Goal: Find contact information: Find contact information

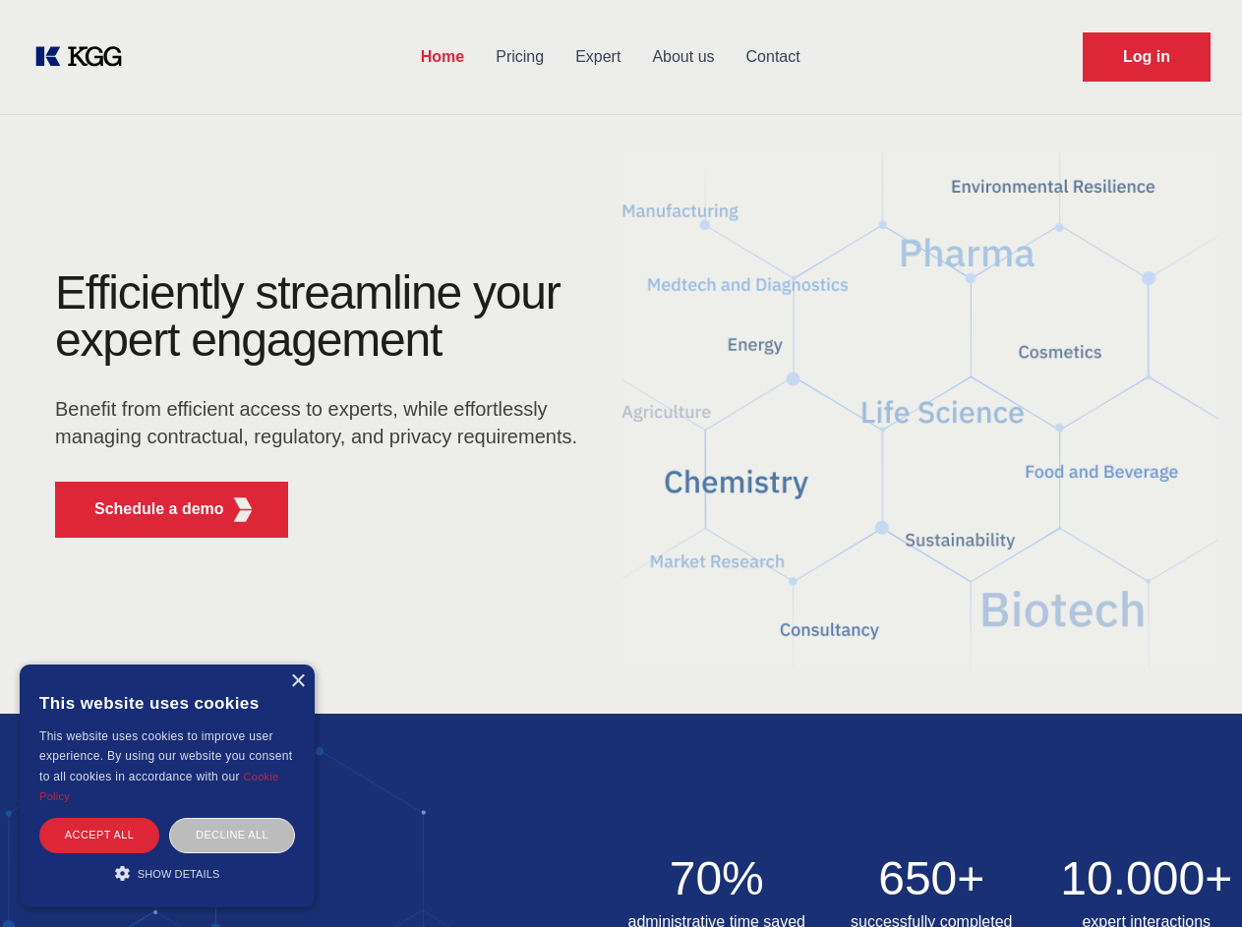
click at [620, 463] on div "Efficiently streamline your expert engagement Benefit from efficient access to …" at bounding box center [323, 411] width 598 height 284
click at [147, 509] on p "Schedule a demo" at bounding box center [159, 510] width 130 height 24
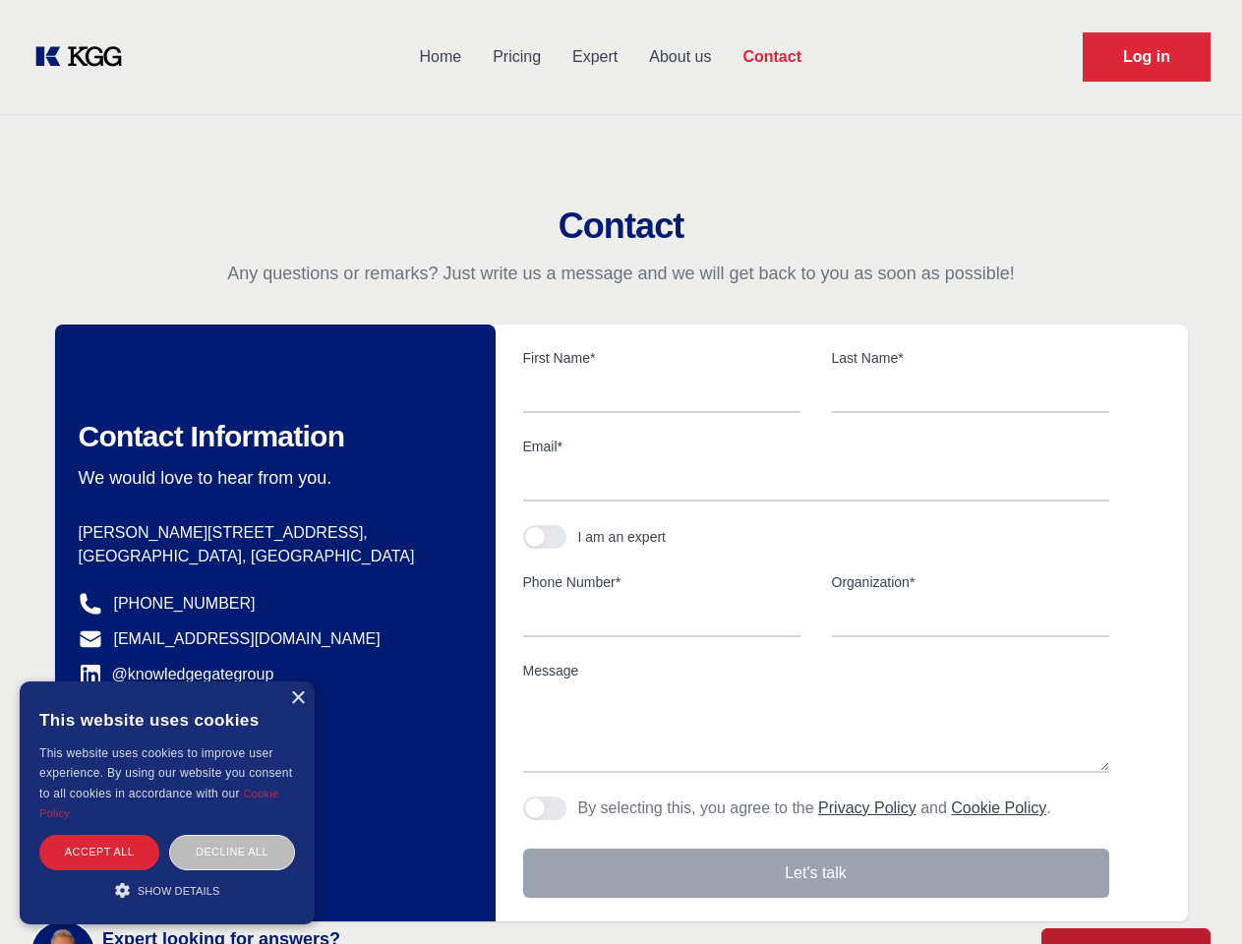
click at [297, 681] on div "× This website uses cookies This website uses cookies to improve user experienc…" at bounding box center [167, 802] width 295 height 243
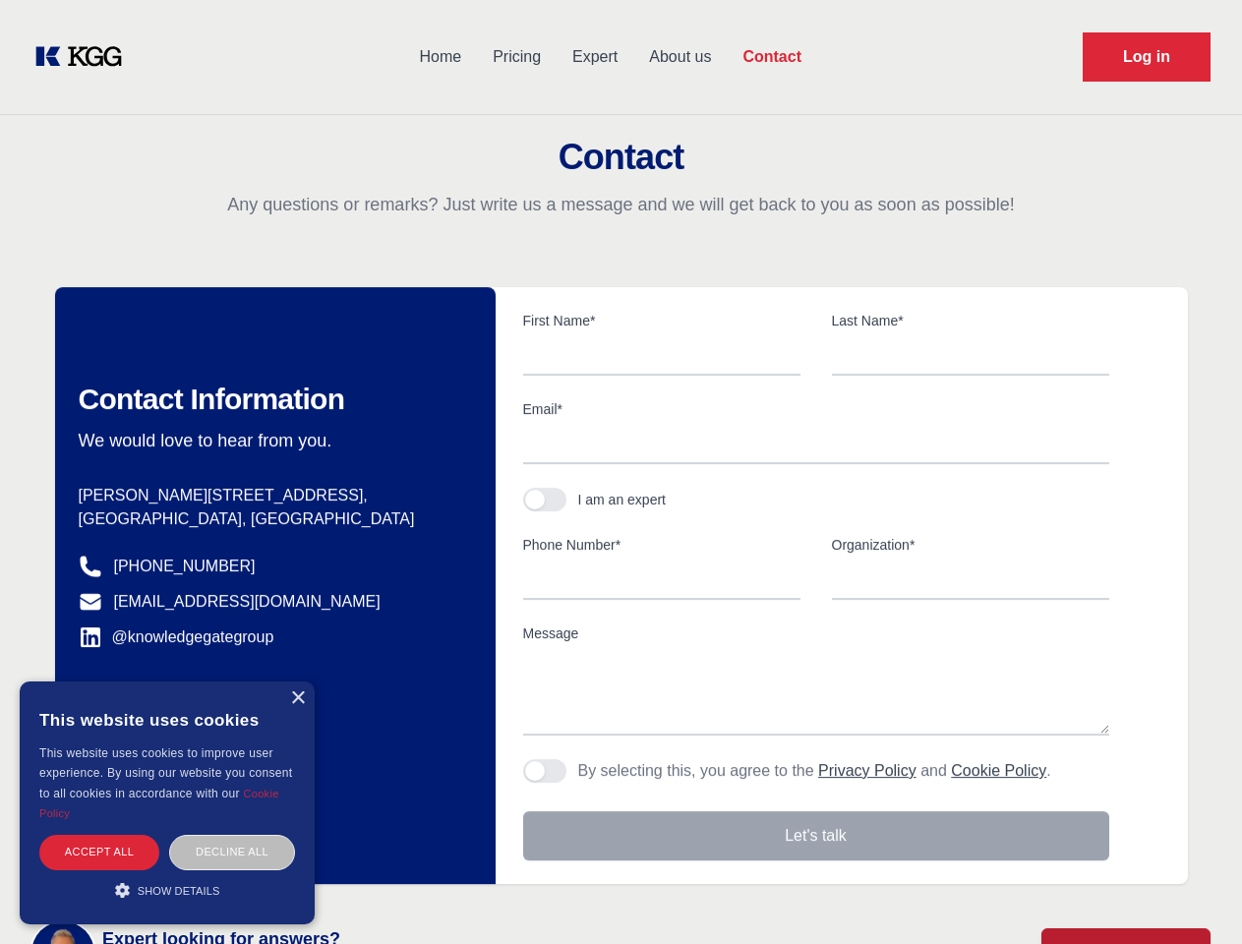
click at [99, 835] on div "Accept all" at bounding box center [99, 852] width 120 height 34
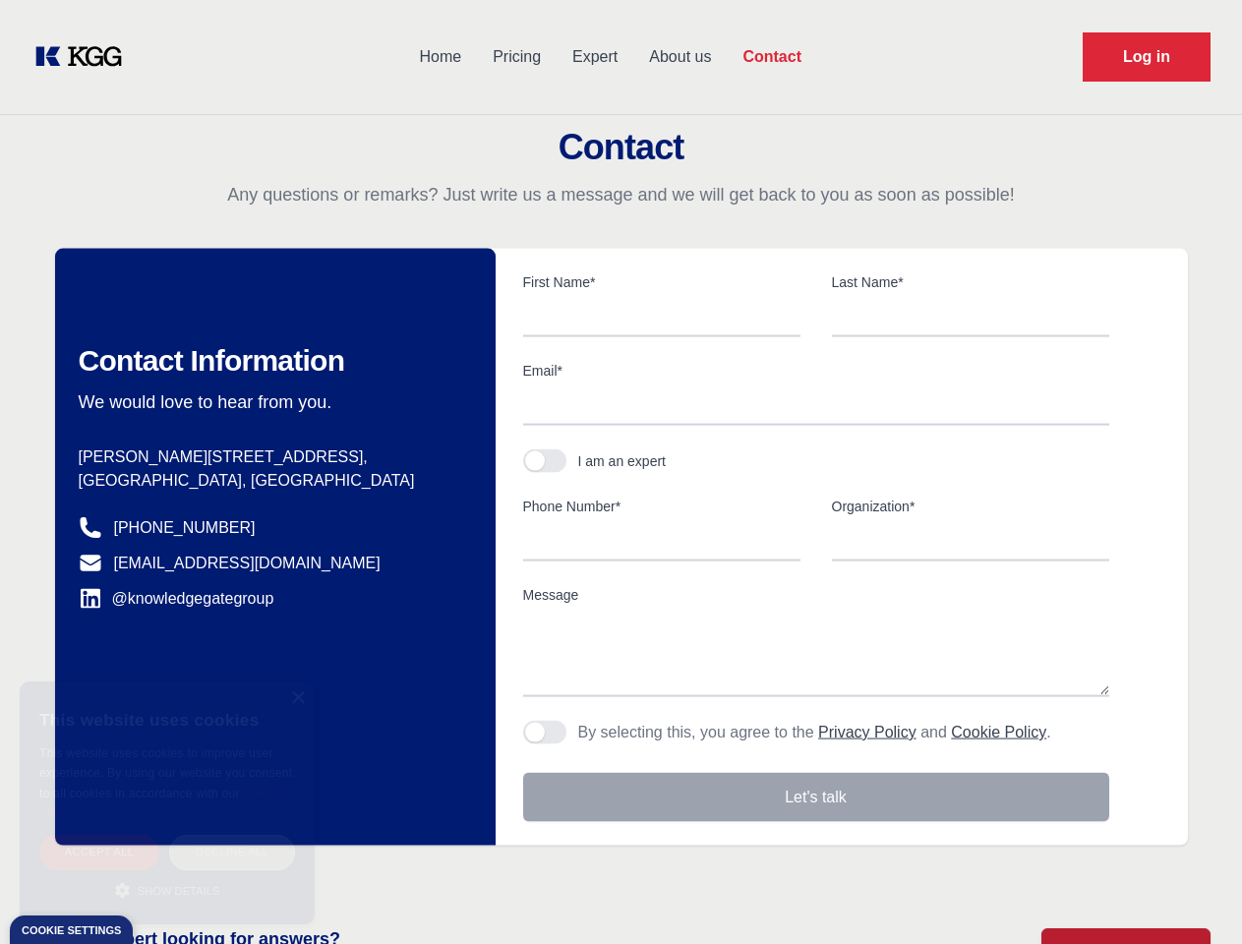
click at [232, 835] on div "Decline all" at bounding box center [232, 852] width 126 height 34
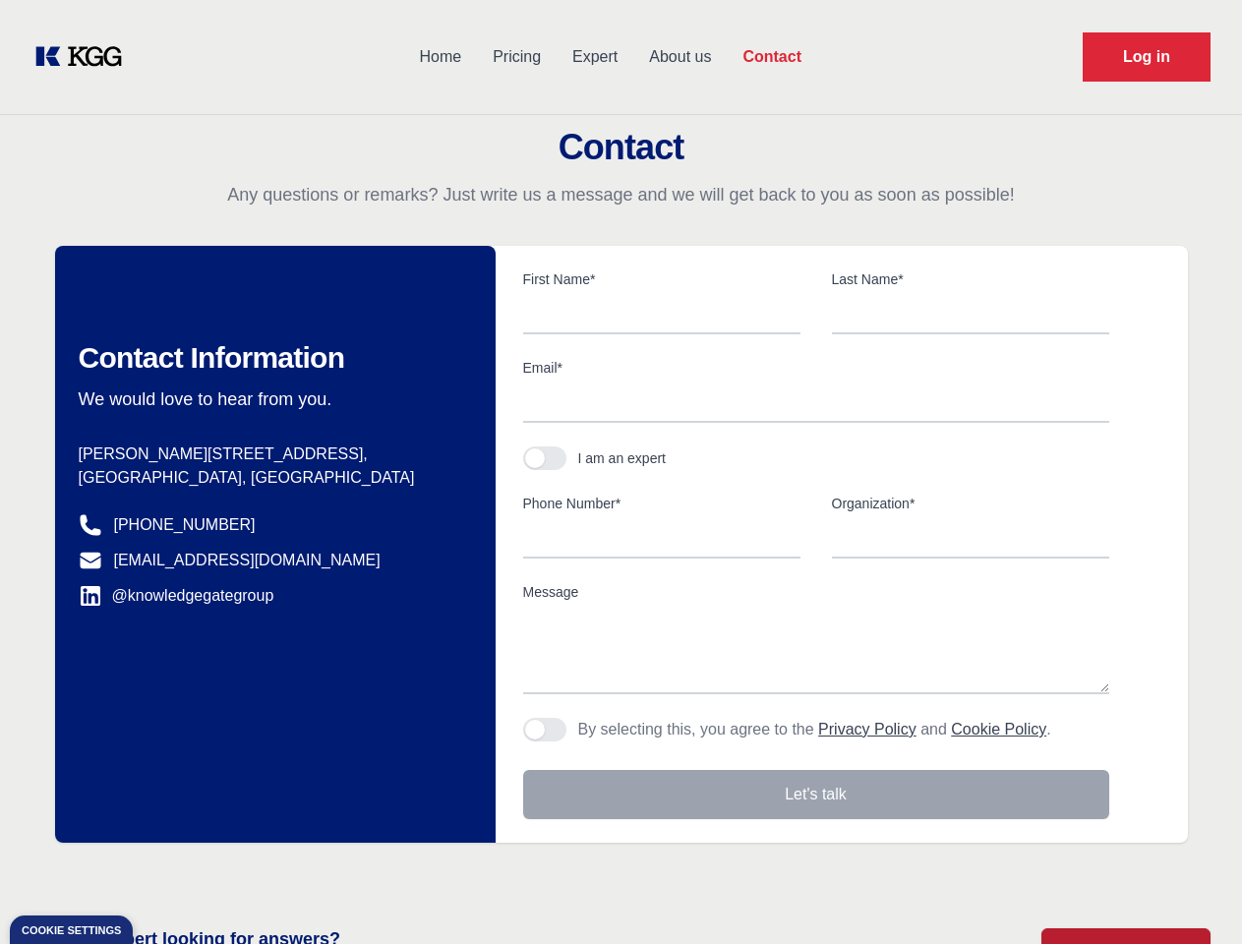
click at [167, 873] on main "Contact Any questions or remarks? Just write us a message and we will get back …" at bounding box center [621, 512] width 1242 height 1024
